Goal: Task Accomplishment & Management: Use online tool/utility

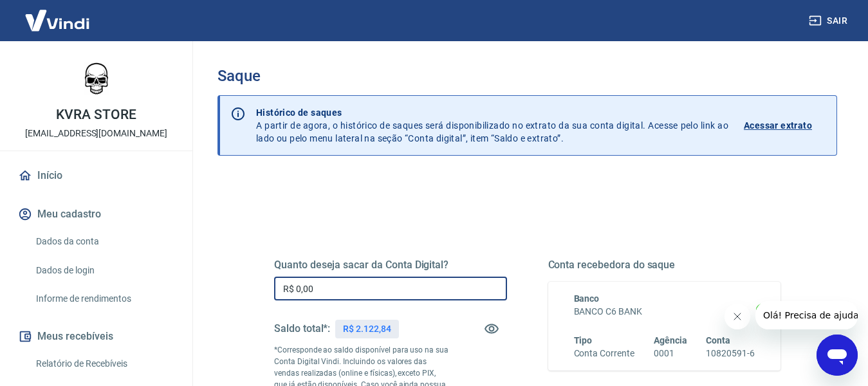
click at [327, 290] on input "R$ 0,00" at bounding box center [390, 289] width 233 height 24
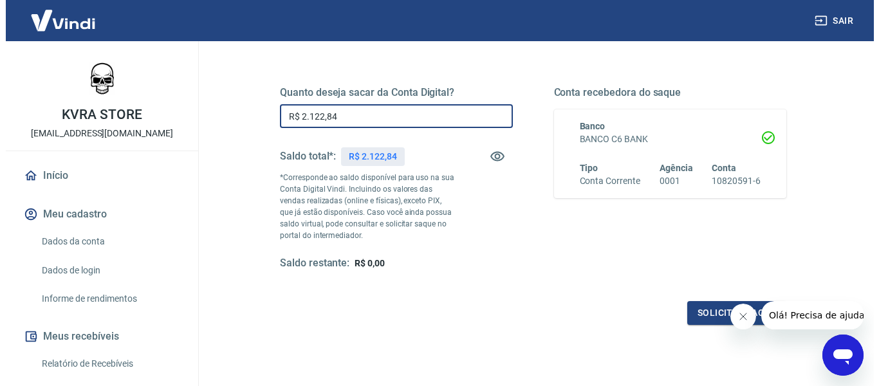
scroll to position [193, 0]
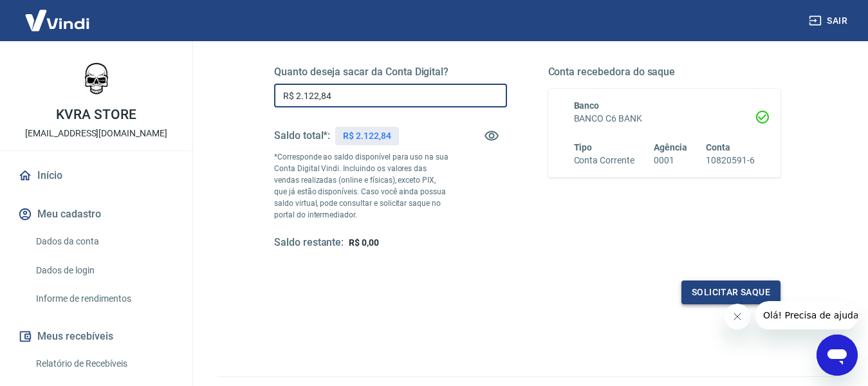
type input "R$ 2.122,84"
click at [712, 292] on button "Solicitar saque" at bounding box center [731, 293] width 99 height 24
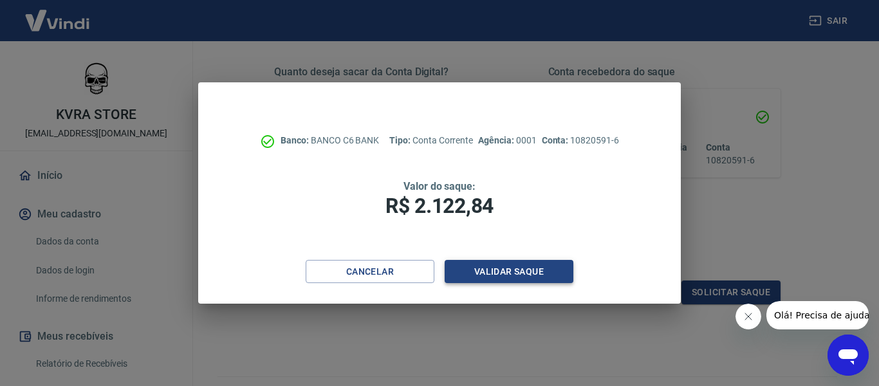
click at [510, 272] on button "Validar saque" at bounding box center [509, 272] width 129 height 24
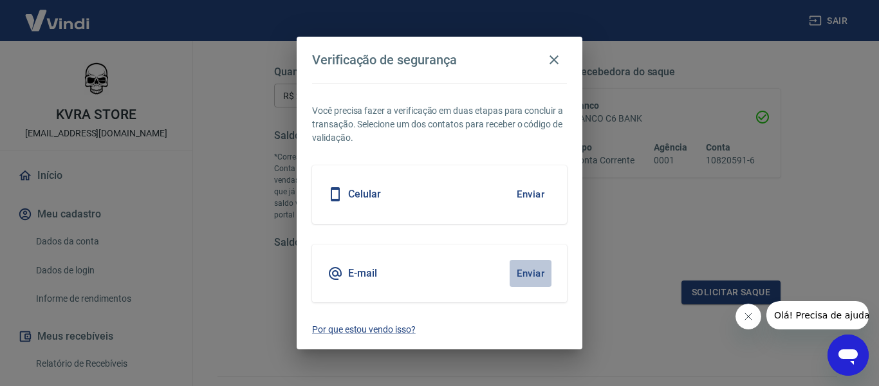
click at [510, 272] on button "Enviar" at bounding box center [531, 273] width 42 height 27
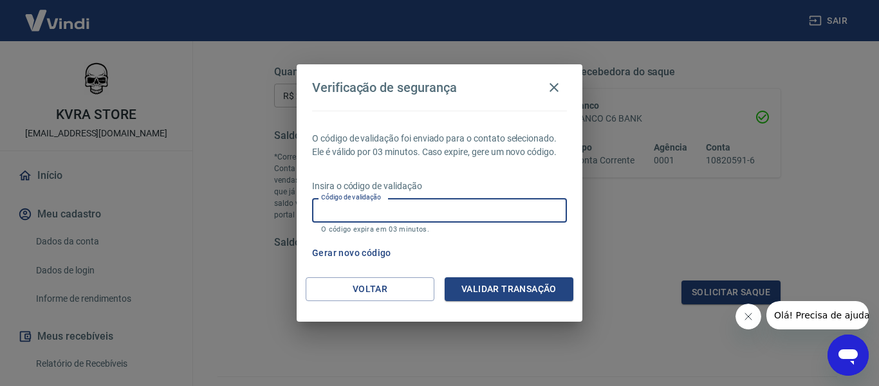
click at [380, 215] on input "Código de validação" at bounding box center [439, 210] width 255 height 24
paste input "671185"
type input "671185"
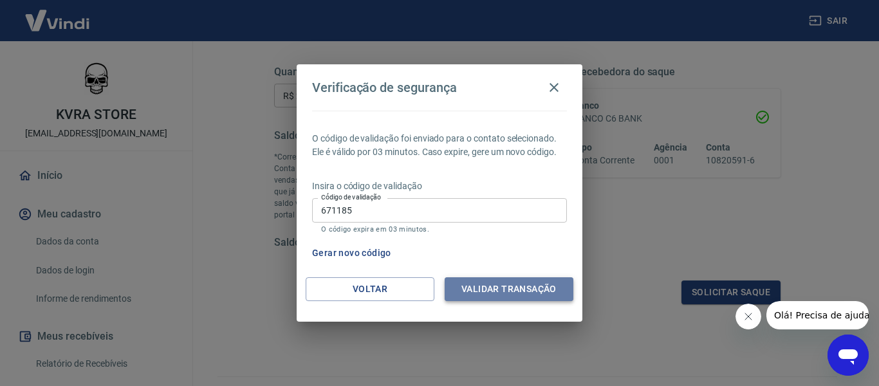
click at [488, 295] on button "Validar transação" at bounding box center [509, 289] width 129 height 24
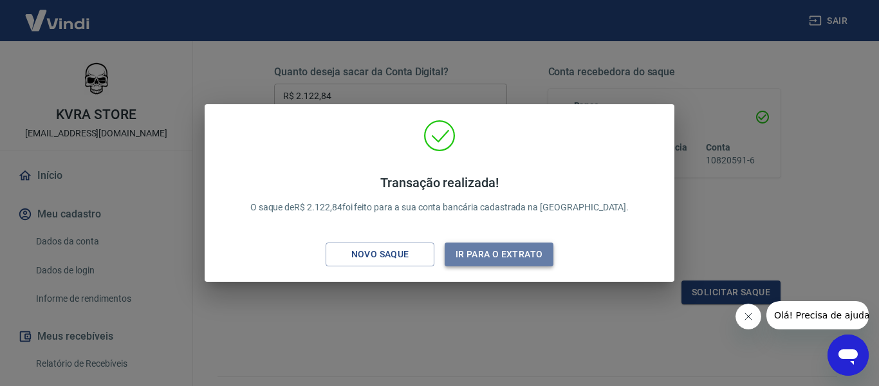
click at [521, 252] on button "Ir para o extrato" at bounding box center [499, 255] width 109 height 24
